Goal: Information Seeking & Learning: Find specific fact

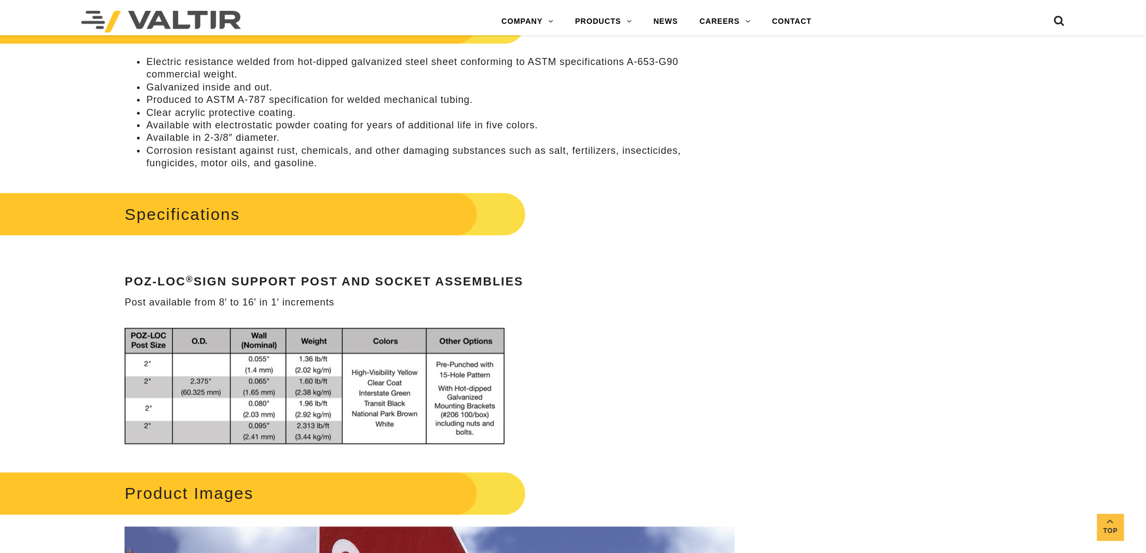
drag, startPoint x: 285, startPoint y: 93, endPoint x: 274, endPoint y: 95, distance: 12.1
click at [285, 94] on li "Produced to ASTM A-787 specification for welded mechanical tubing." at bounding box center [440, 100] width 588 height 12
click at [269, 94] on li "Produced to ASTM A-787 specification for welded mechanical tubing." at bounding box center [440, 100] width 588 height 12
click at [262, 98] on li "Produced to ASTM A-787 specification for welded mechanical tubing." at bounding box center [440, 100] width 588 height 12
drag, startPoint x: 266, startPoint y: 97, endPoint x: 239, endPoint y: 99, distance: 26.6
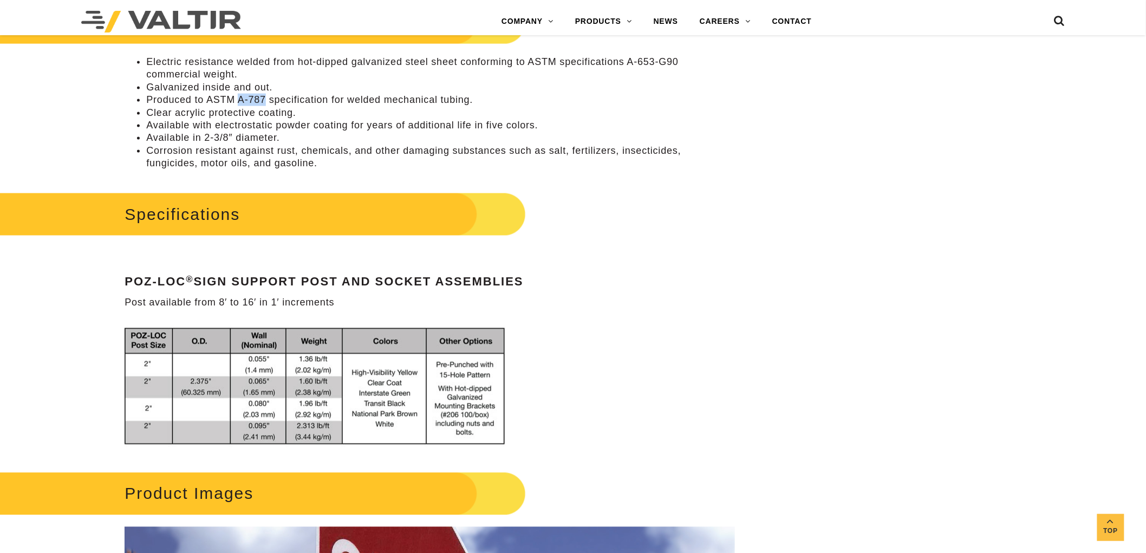
click at [239, 99] on li "Produced to ASTM A-787 specification for welded mechanical tubing." at bounding box center [440, 100] width 588 height 12
copy li "A-787"
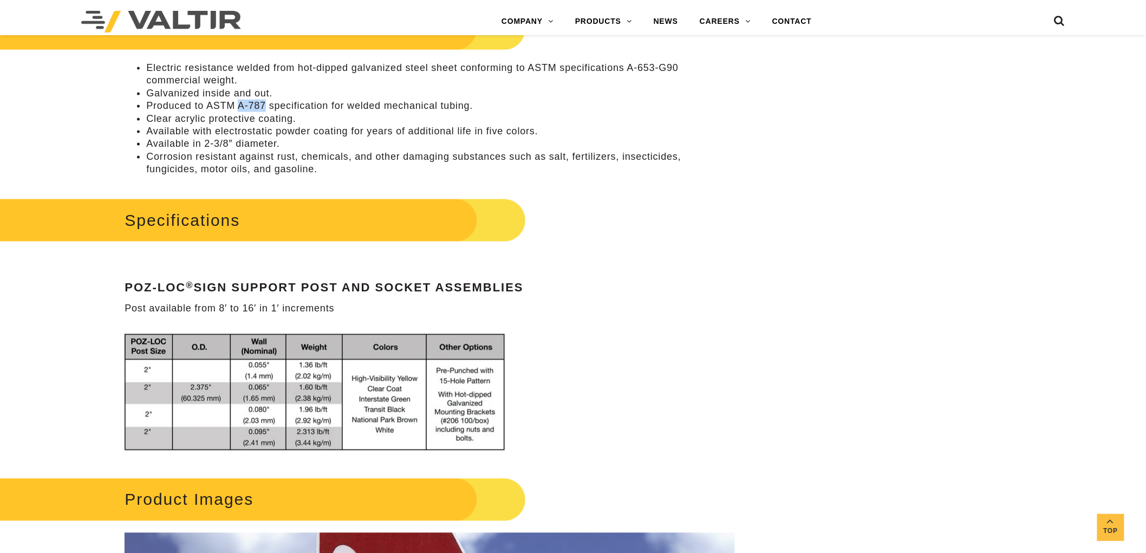
scroll to position [662, 0]
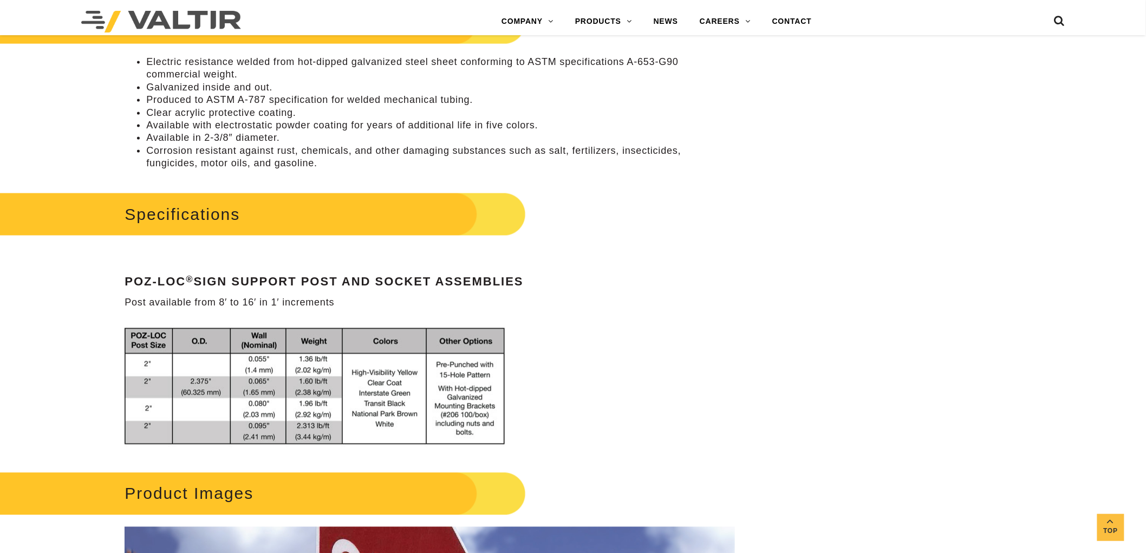
click at [310, 120] on li "Available with electrostatic powder coating for years of additional life in fiv…" at bounding box center [440, 125] width 588 height 12
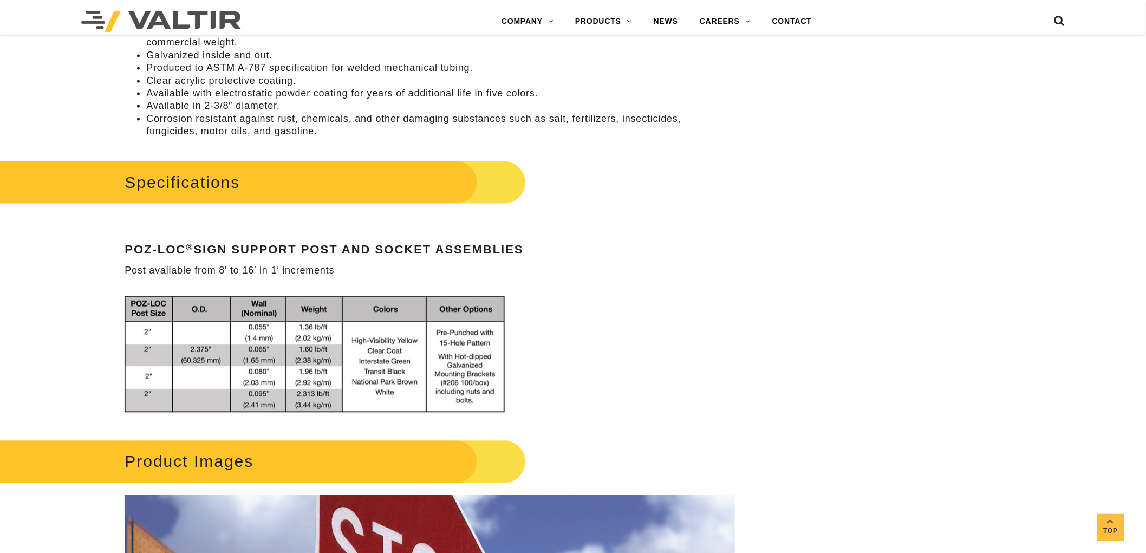
scroll to position [722, 0]
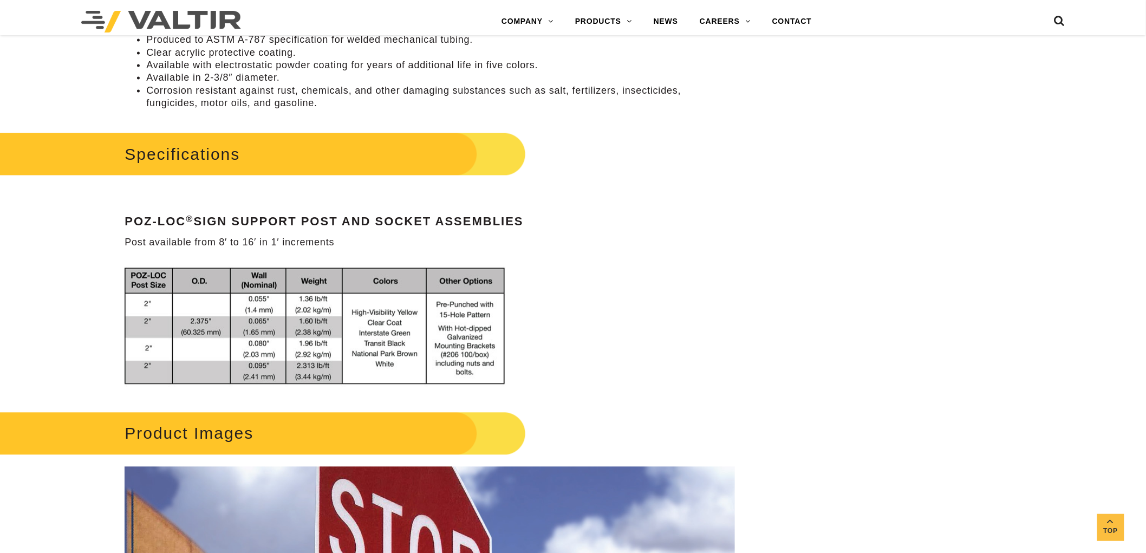
click at [356, 349] on img at bounding box center [319, 327] width 389 height 131
click at [405, 354] on img at bounding box center [319, 327] width 389 height 131
